Goal: Find contact information: Obtain details needed to contact an individual or organization

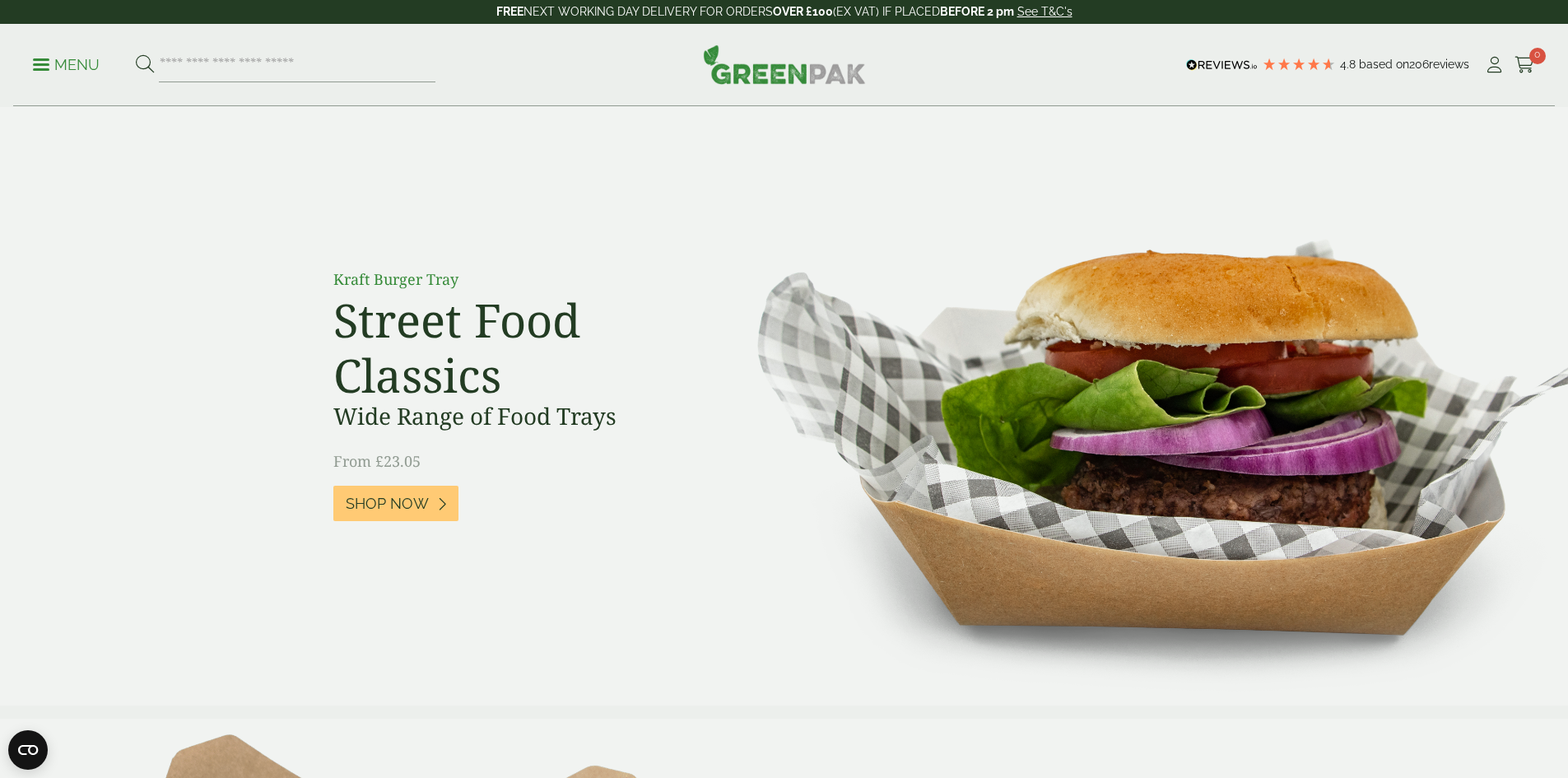
click at [804, 153] on img at bounding box center [1136, 406] width 862 height 598
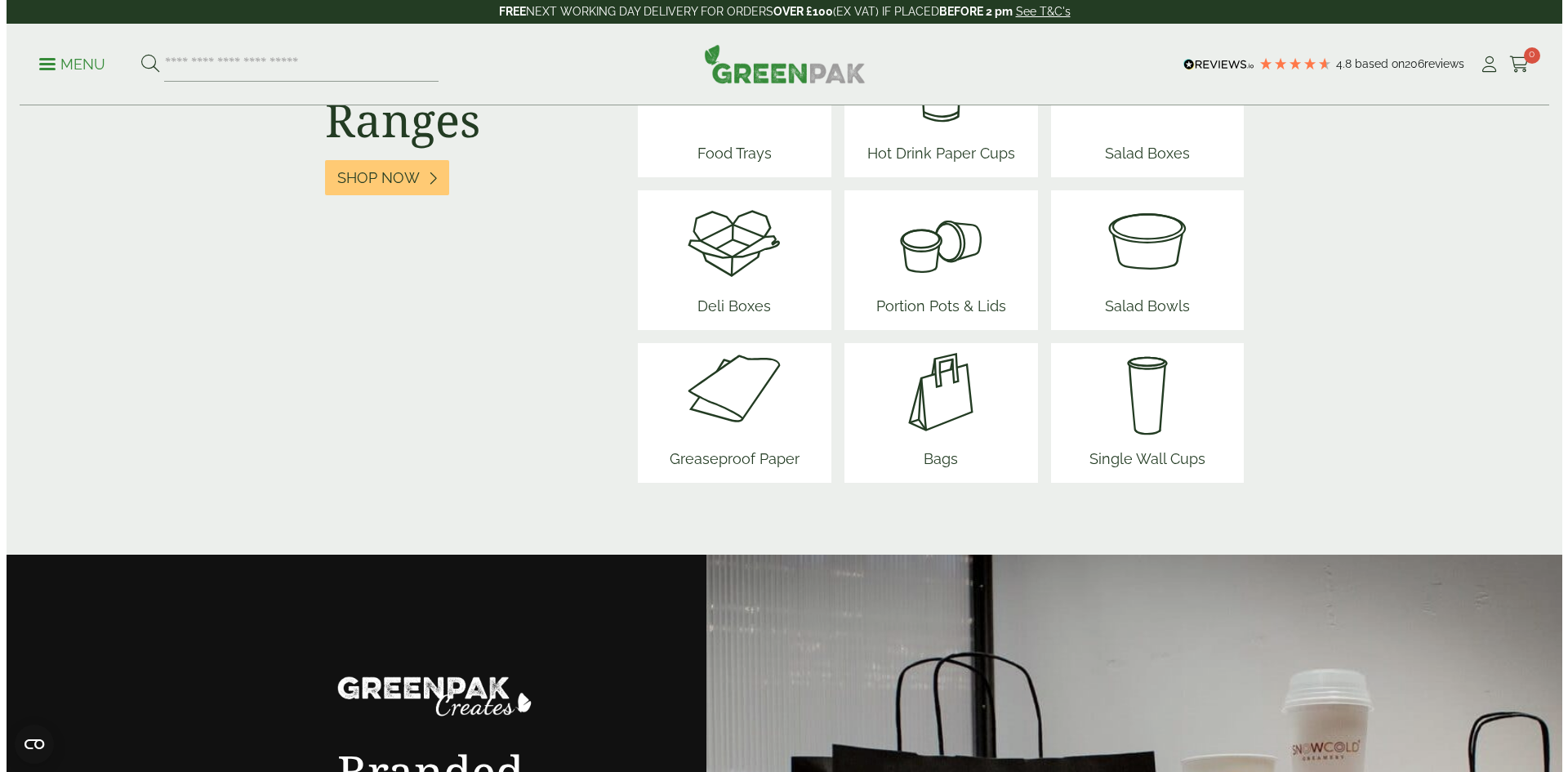
scroll to position [2695, 0]
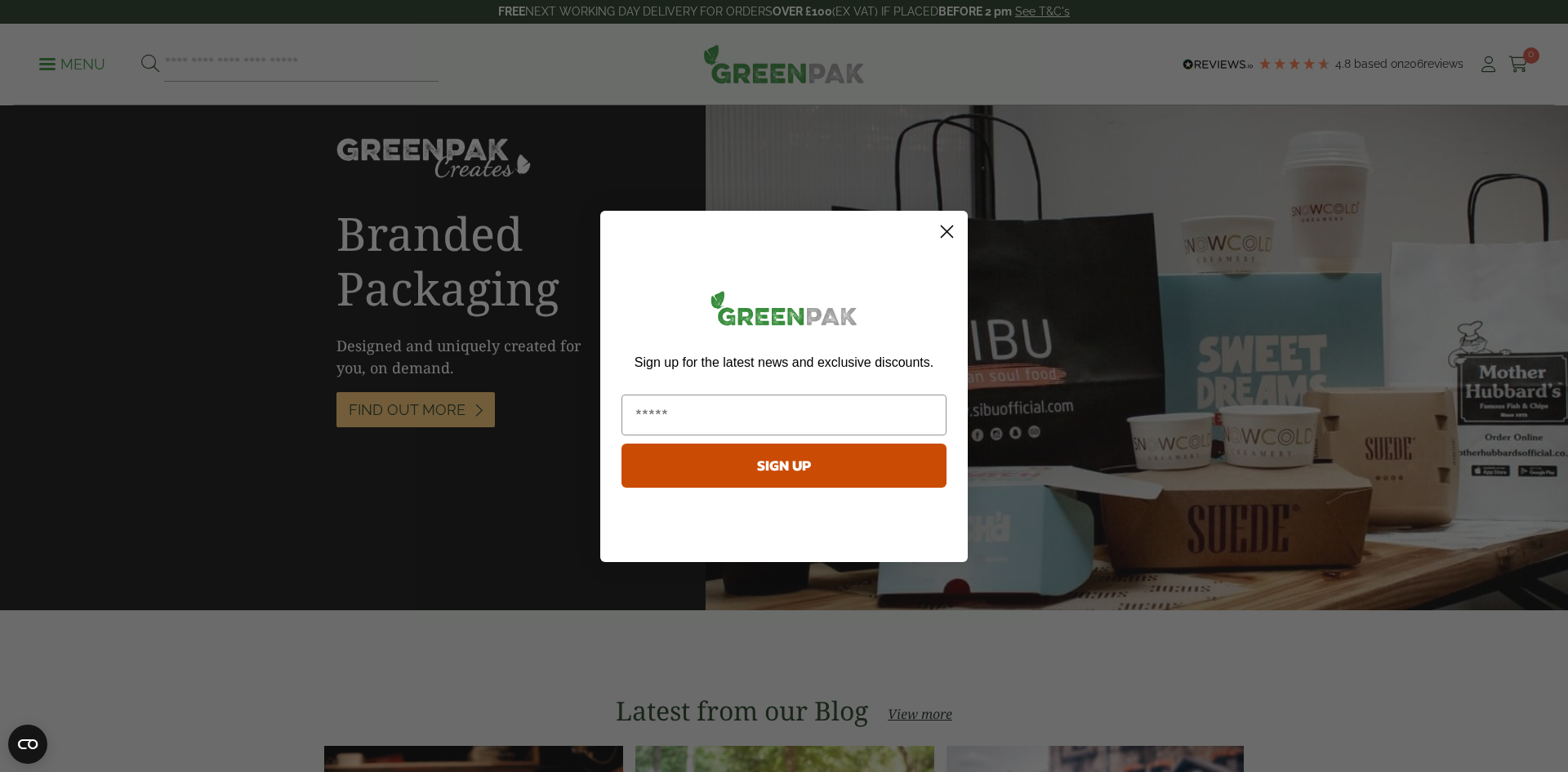
click at [953, 241] on circle "Close dialog" at bounding box center [947, 231] width 27 height 27
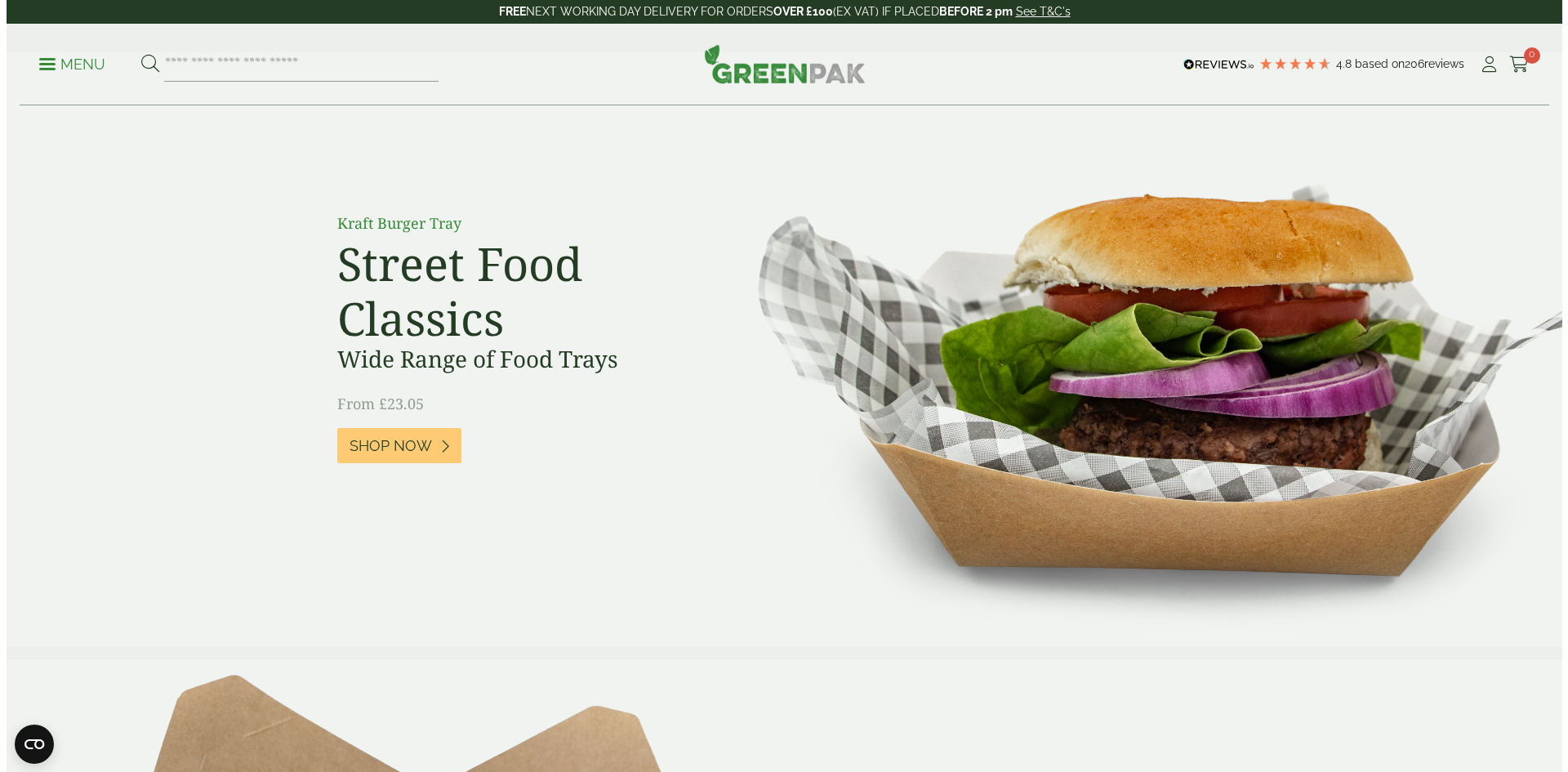
scroll to position [0, 0]
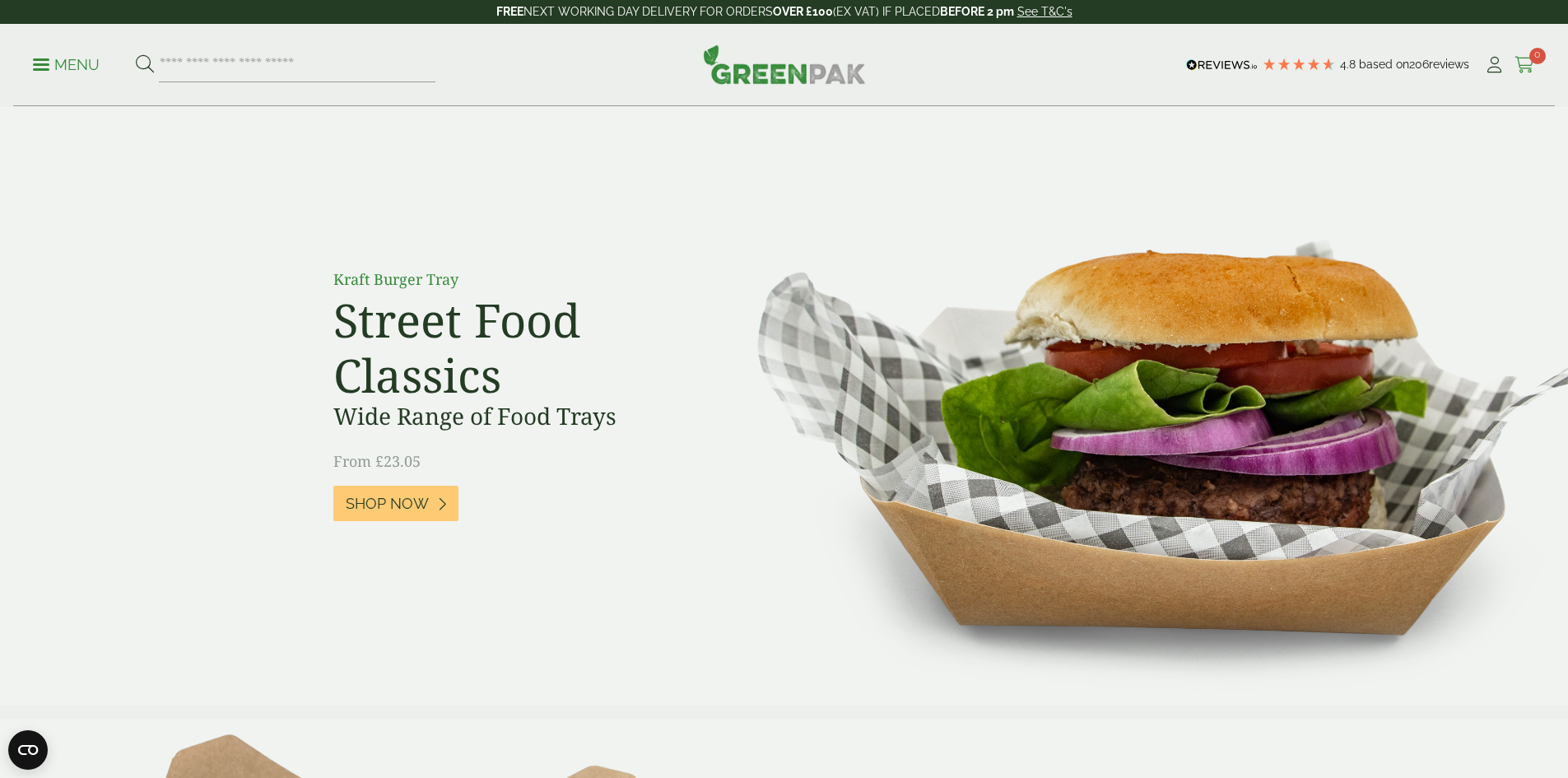
click at [1529, 60] on span "0" at bounding box center [1538, 56] width 17 height 17
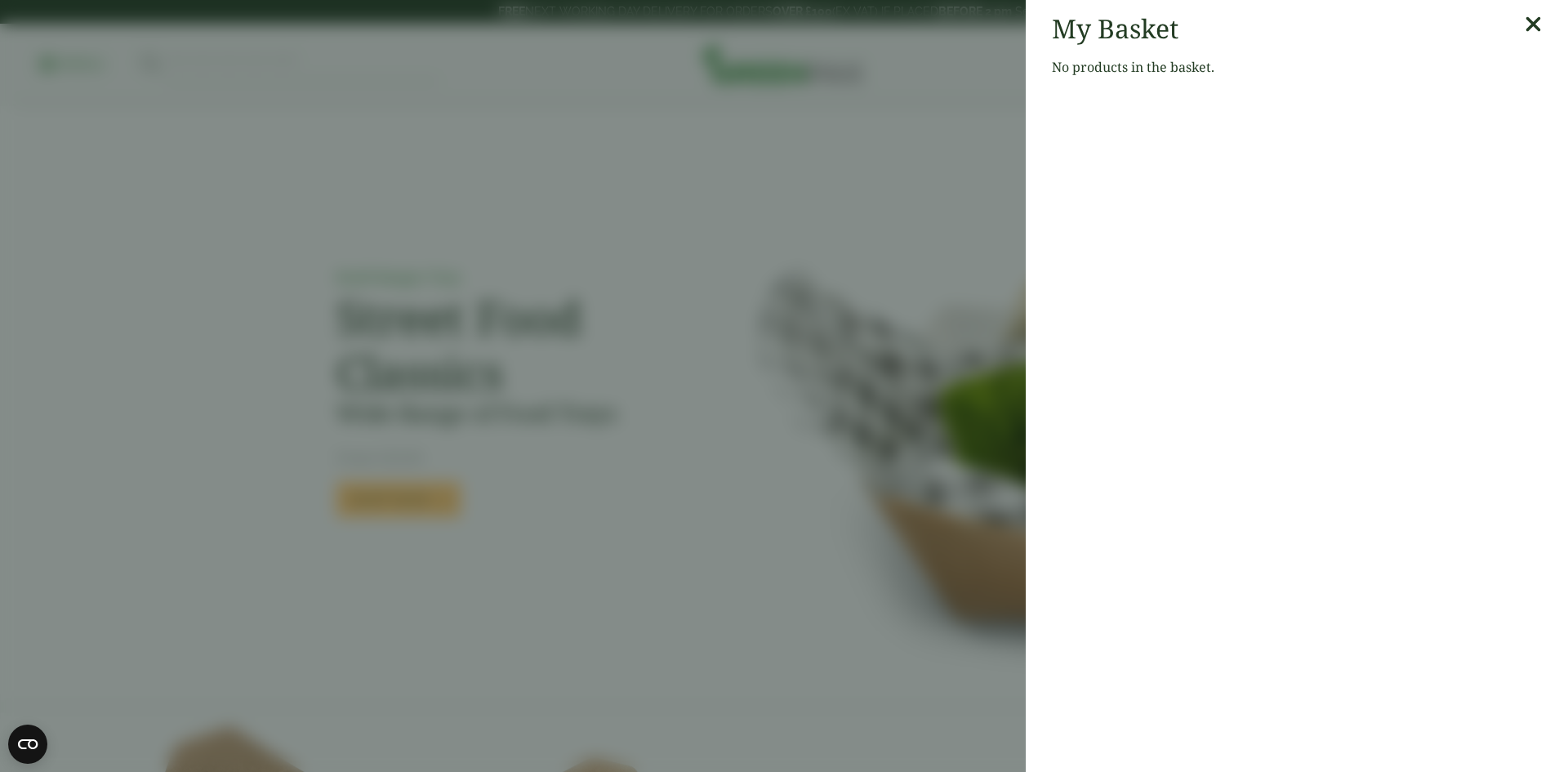
click at [1527, 26] on icon at bounding box center [1533, 24] width 18 height 23
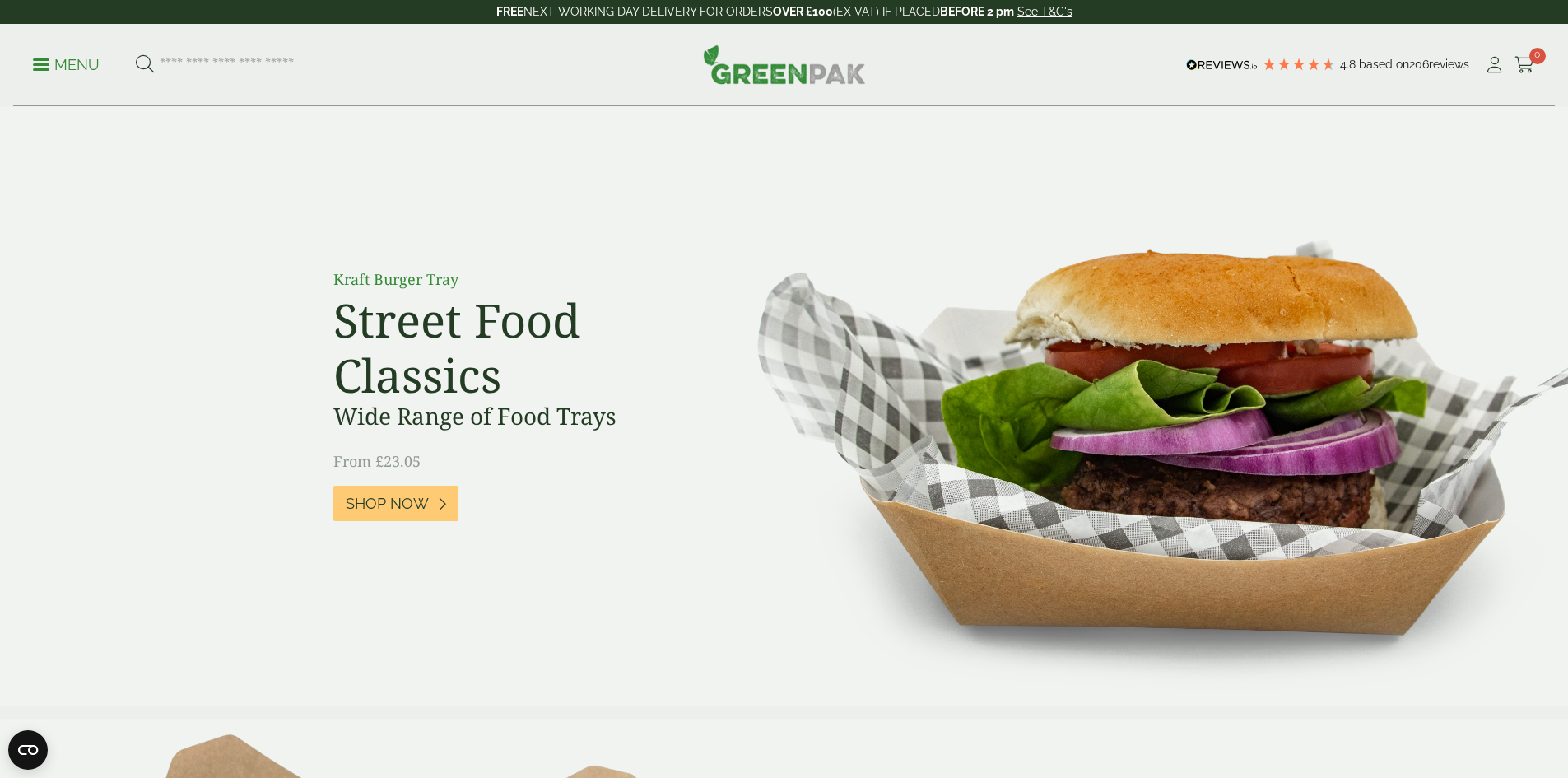
click at [110, 64] on ul "Menu" at bounding box center [234, 65] width 402 height 35
click at [89, 62] on p "Menu" at bounding box center [66, 64] width 67 height 19
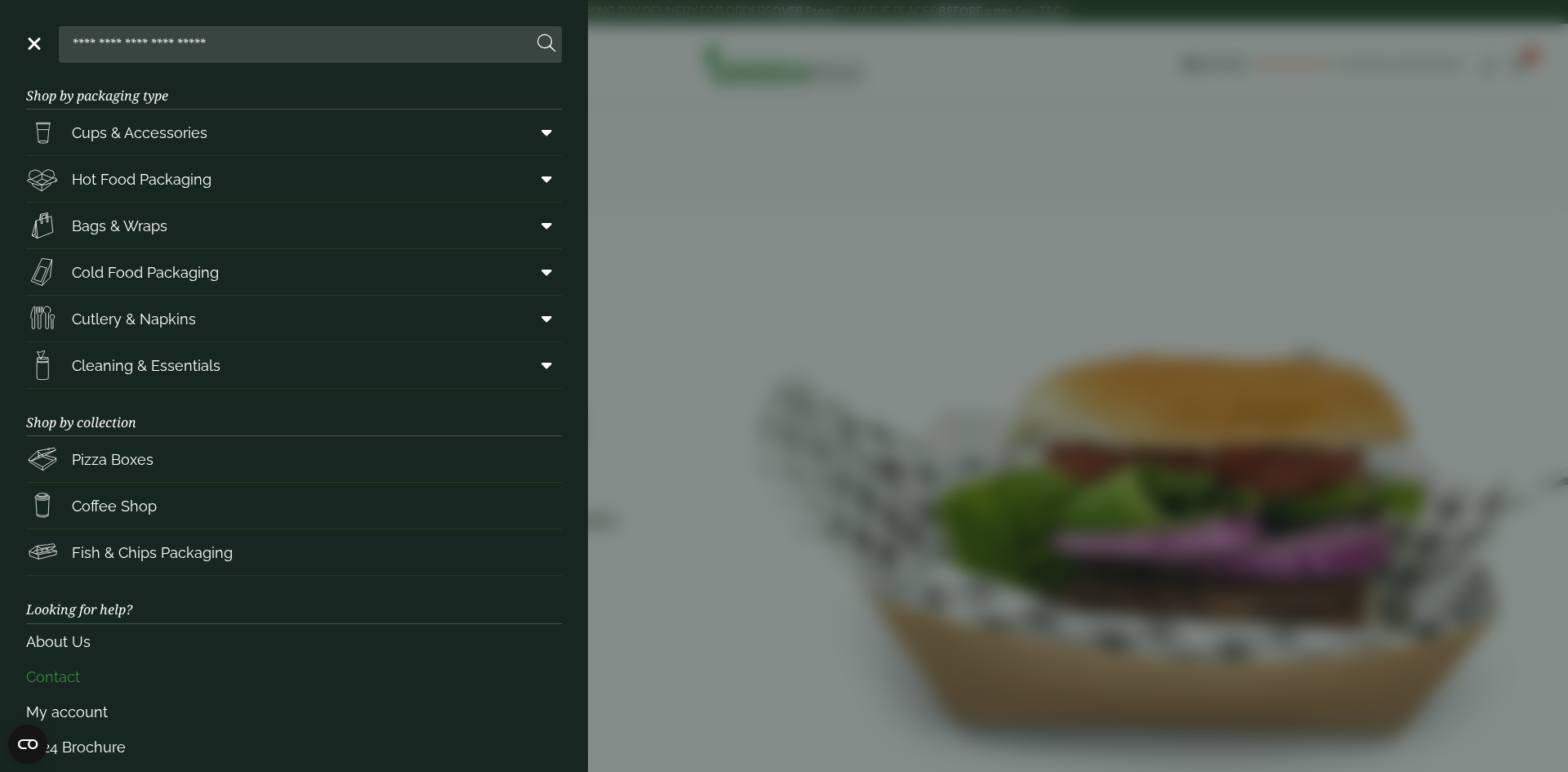
scroll to position [39, 0]
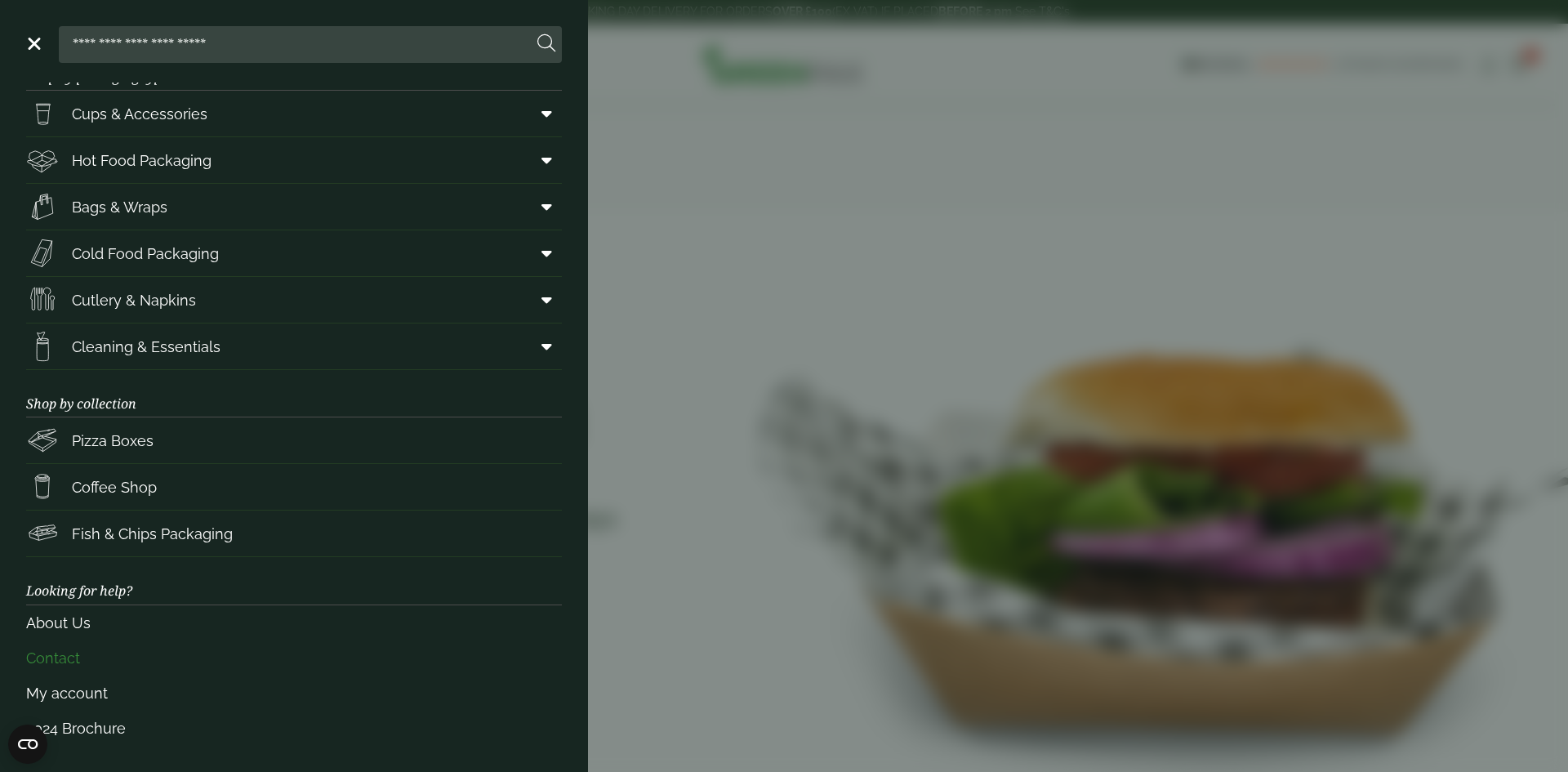
click at [118, 661] on link "Contact" at bounding box center [294, 658] width 536 height 35
